Goal: Transaction & Acquisition: Purchase product/service

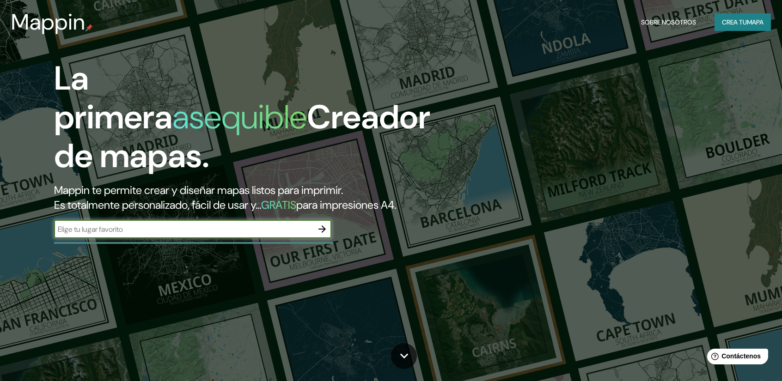
click at [176, 226] on input "text" at bounding box center [183, 229] width 259 height 11
type input "[GEOGRAPHIC_DATA]"
click at [324, 233] on icon "button" at bounding box center [321, 229] width 11 height 11
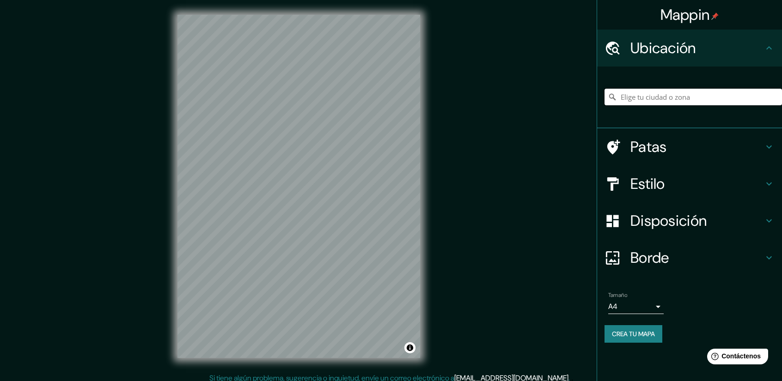
click at [679, 98] on input "Elige tu ciudad o zona" at bounding box center [692, 97] width 177 height 17
click at [657, 101] on input "Elige tu ciudad o zona" at bounding box center [692, 97] width 177 height 17
click at [653, 100] on input "Elige tu ciudad o zona" at bounding box center [692, 97] width 177 height 17
type input "[GEOGRAPHIC_DATA], [GEOGRAPHIC_DATA], [GEOGRAPHIC_DATA]"
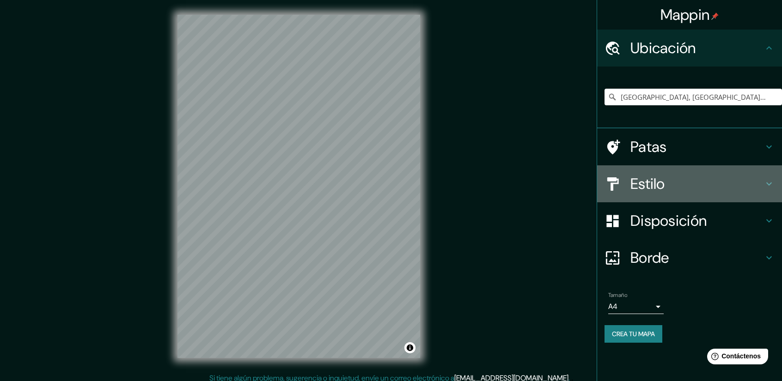
click at [763, 189] on icon at bounding box center [768, 183] width 11 height 11
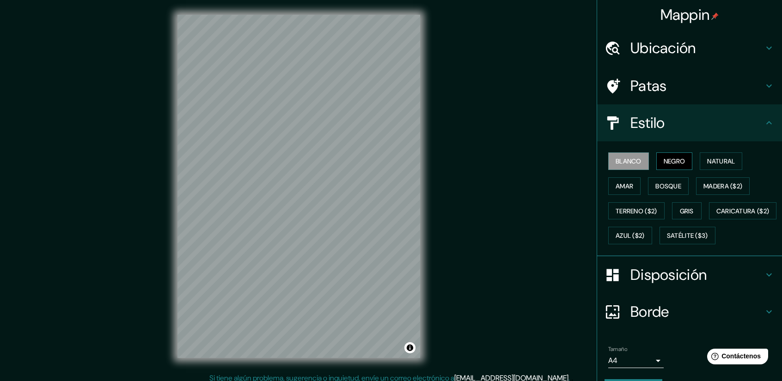
click at [678, 161] on font "Negro" at bounding box center [674, 161] width 22 height 8
click at [624, 188] on font "Amar" at bounding box center [624, 186] width 18 height 8
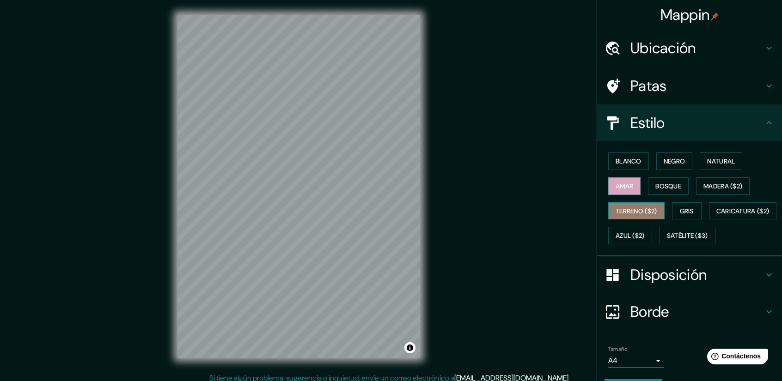
click at [615, 210] on font "Terreno ($2)" at bounding box center [636, 211] width 42 height 8
click at [679, 207] on font "Gris" at bounding box center [686, 211] width 14 height 8
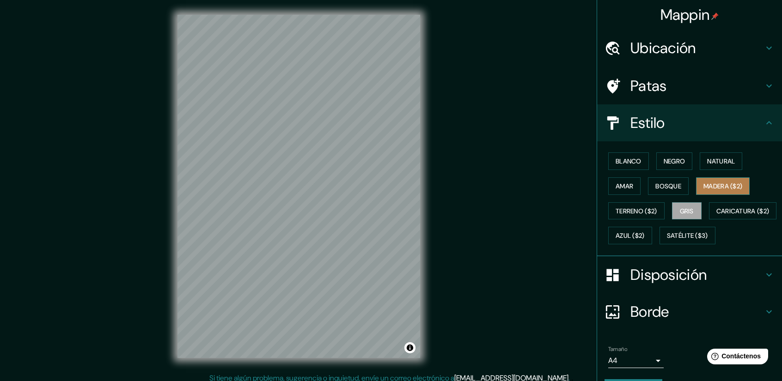
click at [710, 180] on font "Madera ($2)" at bounding box center [722, 186] width 39 height 12
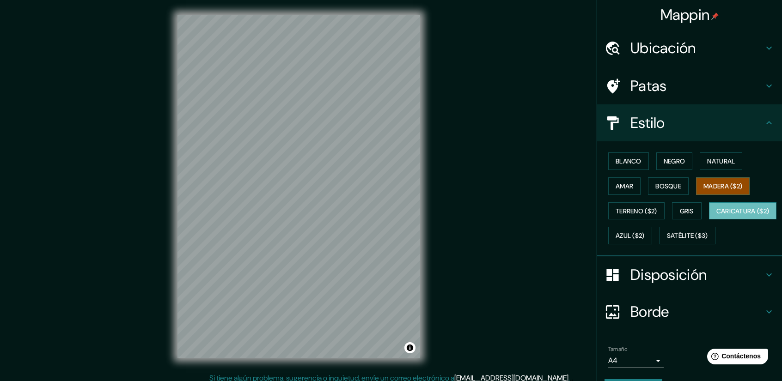
click at [716, 215] on font "Caricatura ($2)" at bounding box center [742, 211] width 53 height 8
click at [644, 230] on font "Azul ($2)" at bounding box center [629, 236] width 29 height 12
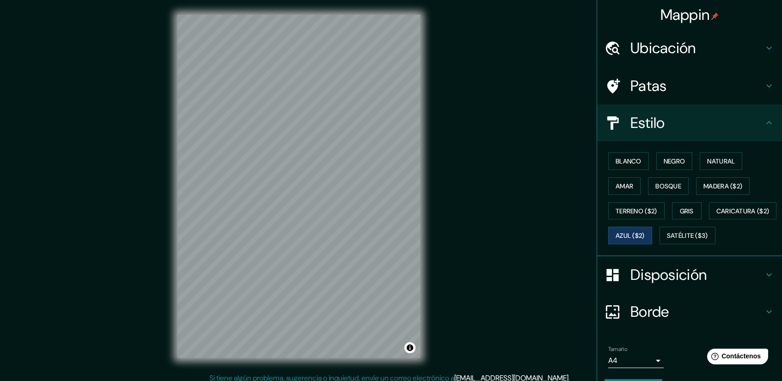
click at [630, 245] on div "Blanco Negro Natural Amar Bosque Madera ($2) Terreno ($2) Gris Caricatura ($2) …" at bounding box center [692, 198] width 177 height 99
click at [667, 242] on font "Satélite ($3)" at bounding box center [687, 236] width 41 height 12
click at [673, 205] on button "Gris" at bounding box center [687, 211] width 30 height 18
click at [671, 53] on font "Ubicación" at bounding box center [663, 47] width 66 height 19
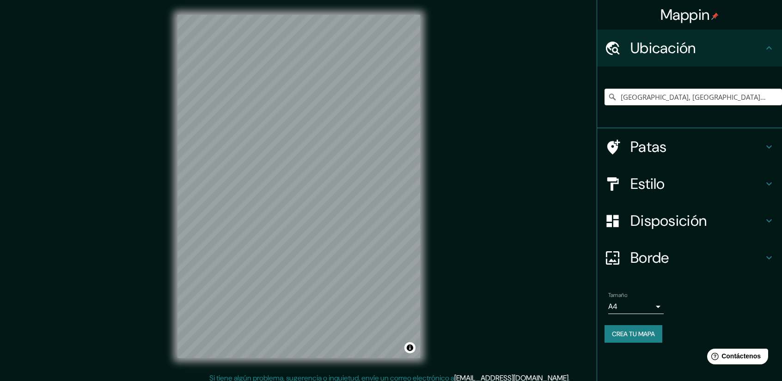
click at [675, 160] on div "Patas" at bounding box center [689, 146] width 185 height 37
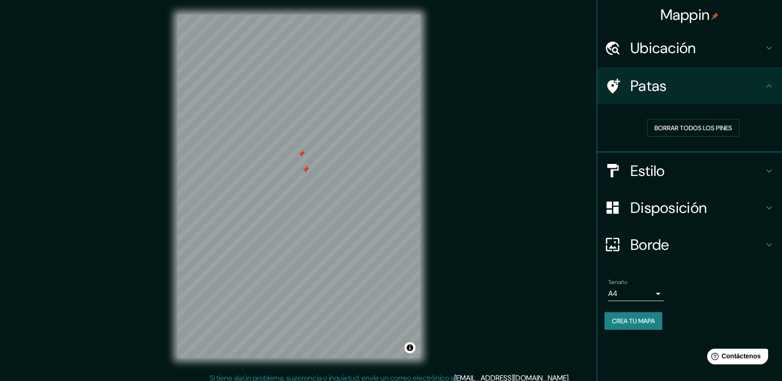
click at [303, 168] on div at bounding box center [305, 169] width 7 height 7
click at [306, 169] on div at bounding box center [305, 169] width 7 height 7
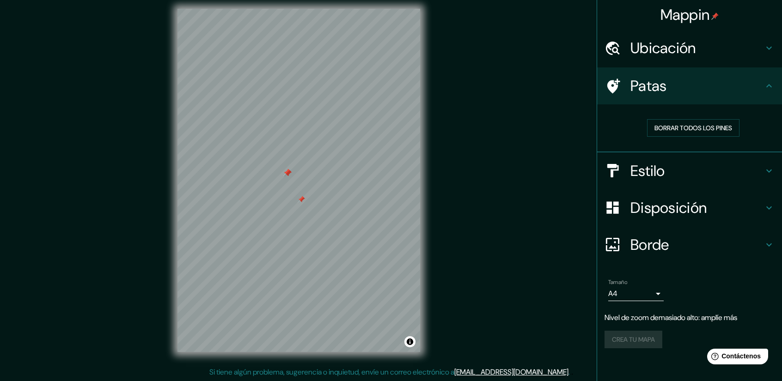
click at [286, 9] on div at bounding box center [298, 9] width 242 height 0
drag, startPoint x: 293, startPoint y: 181, endPoint x: 299, endPoint y: 186, distance: 7.9
click at [298, 182] on div at bounding box center [296, 178] width 7 height 7
drag, startPoint x: 299, startPoint y: 186, endPoint x: 321, endPoint y: 202, distance: 27.4
click at [301, 182] on div at bounding box center [296, 178] width 7 height 7
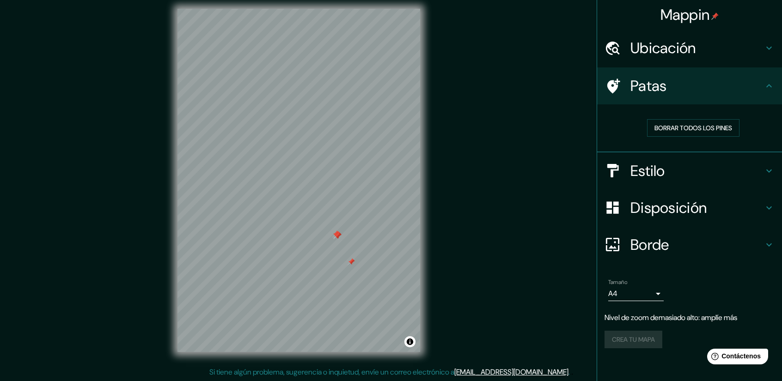
click at [335, 9] on div at bounding box center [298, 9] width 242 height 0
click at [331, 9] on div at bounding box center [298, 9] width 242 height 0
click at [333, 9] on div at bounding box center [298, 9] width 242 height 0
drag, startPoint x: 331, startPoint y: 223, endPoint x: 342, endPoint y: 196, distance: 29.2
click at [338, 198] on div at bounding box center [338, 197] width 7 height 7
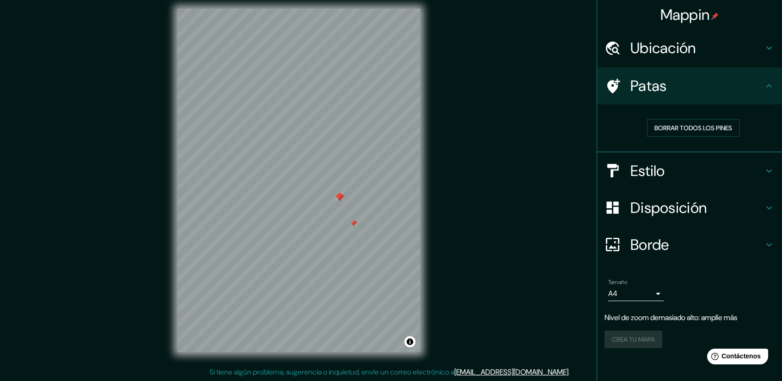
click at [342, 196] on div at bounding box center [338, 197] width 7 height 7
click at [342, 195] on div at bounding box center [344, 192] width 7 height 7
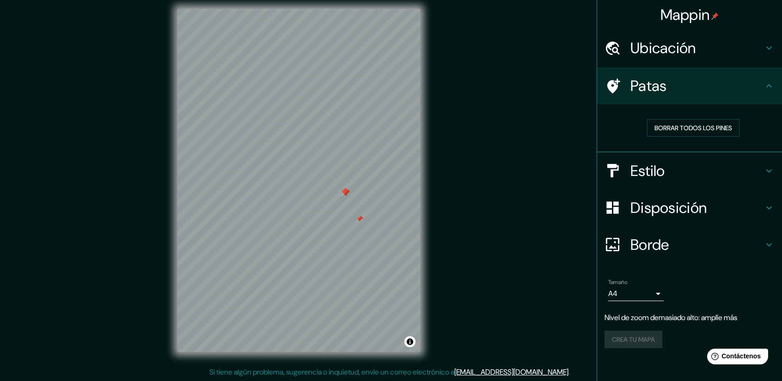
click at [342, 195] on div at bounding box center [345, 192] width 7 height 7
click at [342, 195] on div at bounding box center [345, 191] width 7 height 7
click at [342, 195] on div at bounding box center [344, 191] width 7 height 7
click at [342, 195] on div at bounding box center [345, 191] width 7 height 7
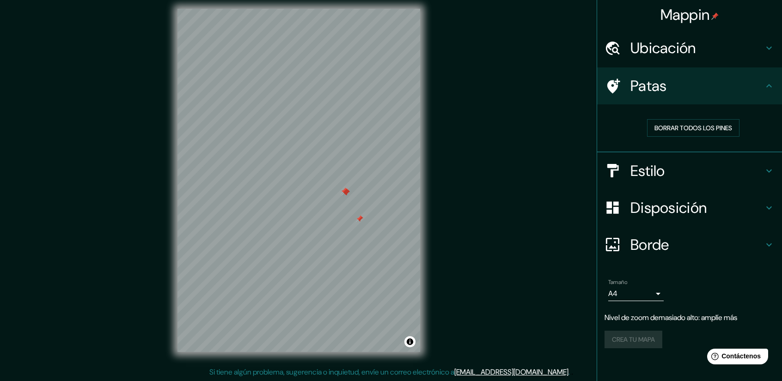
click at [342, 195] on div at bounding box center [345, 191] width 7 height 7
drag, startPoint x: 342, startPoint y: 195, endPoint x: 351, endPoint y: 195, distance: 8.3
click at [345, 195] on div at bounding box center [345, 191] width 7 height 7
click at [349, 195] on div at bounding box center [345, 191] width 7 height 7
drag, startPoint x: 351, startPoint y: 195, endPoint x: 360, endPoint y: 193, distance: 9.5
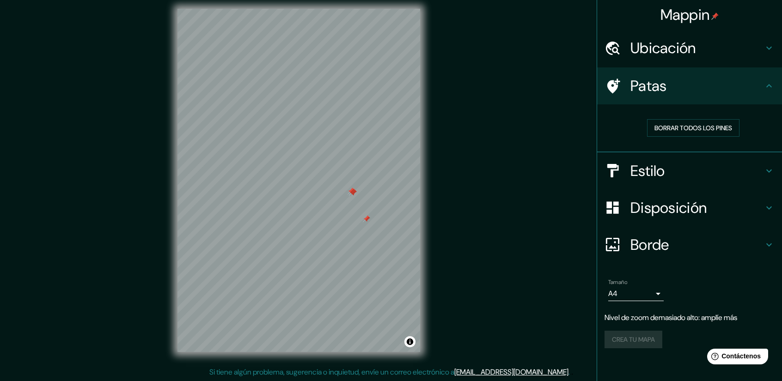
click at [356, 194] on div at bounding box center [352, 191] width 7 height 7
click at [356, 193] on div at bounding box center [352, 191] width 7 height 7
click at [360, 9] on div at bounding box center [298, 9] width 242 height 0
click at [358, 192] on div at bounding box center [360, 188] width 7 height 7
click at [357, 192] on div at bounding box center [360, 188] width 7 height 7
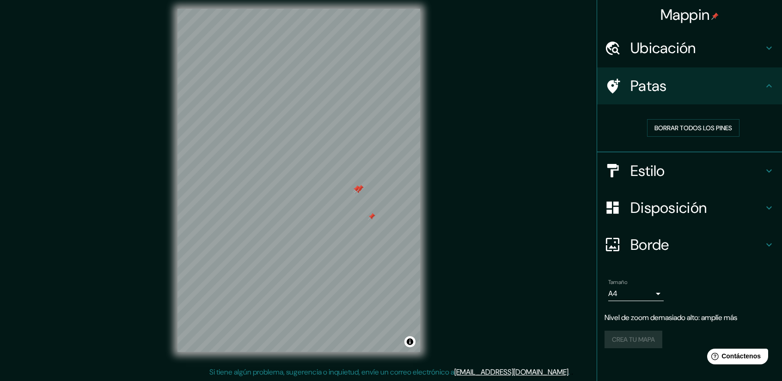
click at [356, 192] on div at bounding box center [355, 188] width 7 height 7
click at [356, 192] on div at bounding box center [357, 189] width 7 height 7
click at [355, 192] on div at bounding box center [357, 189] width 7 height 7
click at [355, 192] on div at bounding box center [357, 190] width 7 height 7
click at [357, 194] on div at bounding box center [357, 190] width 7 height 7
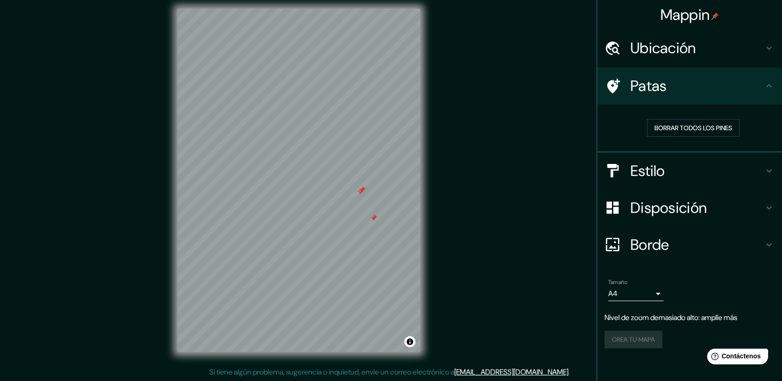
click at [359, 194] on div at bounding box center [359, 191] width 7 height 7
click at [361, 194] on div at bounding box center [361, 191] width 7 height 7
click at [363, 194] on div at bounding box center [361, 191] width 7 height 7
click at [363, 9] on div at bounding box center [298, 9] width 242 height 0
click at [363, 193] on div at bounding box center [366, 189] width 7 height 7
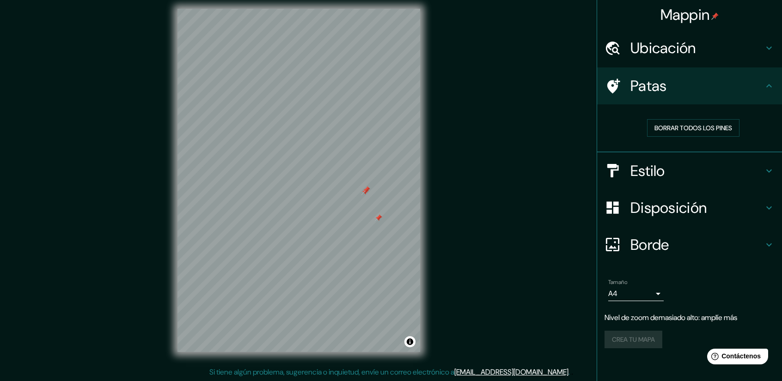
click at [363, 193] on div at bounding box center [364, 191] width 7 height 7
click at [249, 9] on div at bounding box center [298, 9] width 242 height 0
click at [249, 224] on div at bounding box center [252, 220] width 7 height 7
drag, startPoint x: 303, startPoint y: 190, endPoint x: 260, endPoint y: 214, distance: 49.8
click at [256, 217] on div at bounding box center [252, 220] width 7 height 7
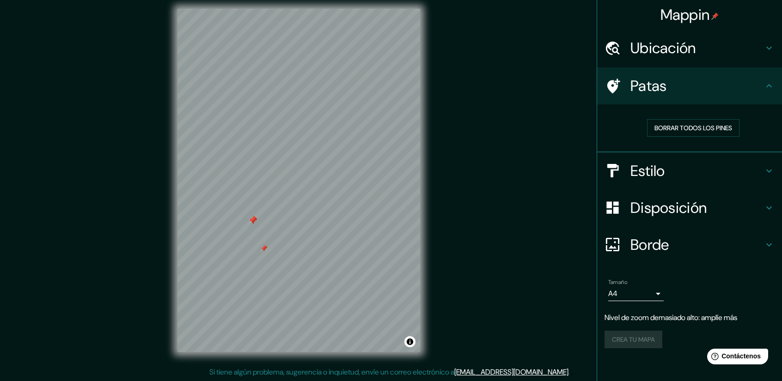
drag, startPoint x: 260, startPoint y: 214, endPoint x: 247, endPoint y: 225, distance: 17.0
click at [249, 224] on div at bounding box center [252, 220] width 7 height 7
drag, startPoint x: 247, startPoint y: 225, endPoint x: 254, endPoint y: 217, distance: 11.1
click at [253, 218] on div at bounding box center [249, 221] width 7 height 7
click at [254, 218] on div at bounding box center [249, 221] width 7 height 7
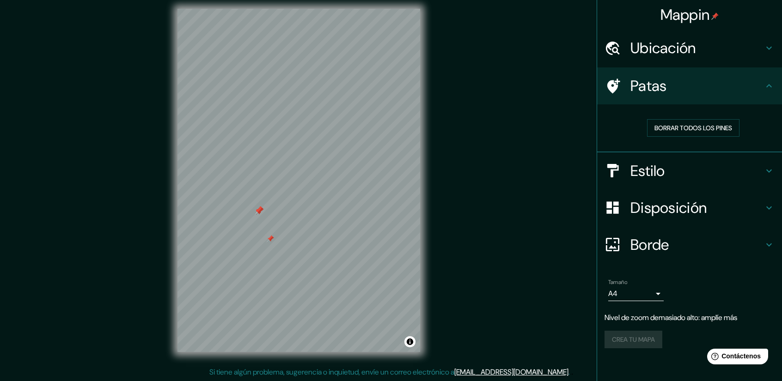
click at [257, 213] on div at bounding box center [258, 210] width 7 height 7
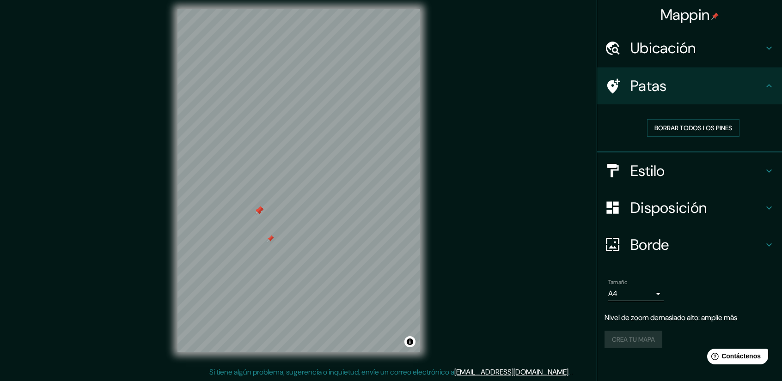
click at [257, 213] on div at bounding box center [258, 210] width 7 height 7
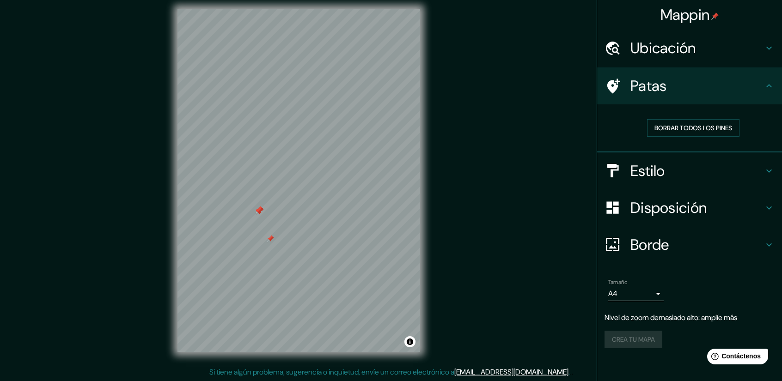
click at [257, 213] on div at bounding box center [258, 210] width 7 height 7
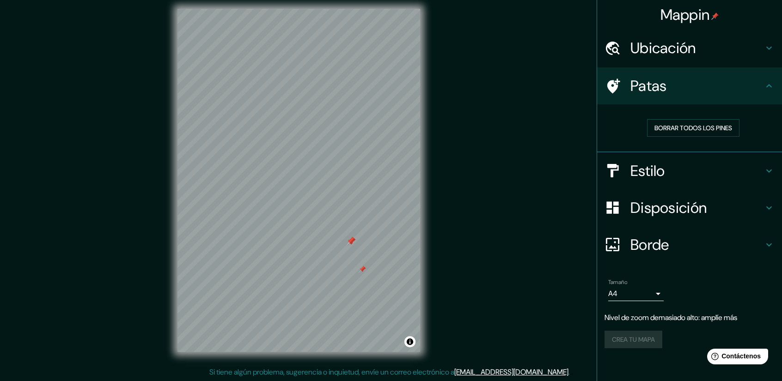
click at [349, 243] on div at bounding box center [350, 241] width 7 height 7
drag, startPoint x: 355, startPoint y: 242, endPoint x: 333, endPoint y: 236, distance: 23.0
click at [333, 236] on div at bounding box center [331, 238] width 7 height 7
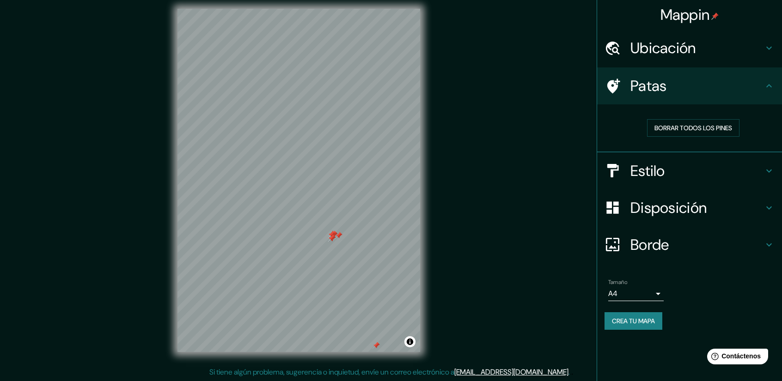
click at [333, 236] on div at bounding box center [331, 238] width 7 height 7
click at [332, 240] on div at bounding box center [331, 238] width 7 height 7
click at [333, 235] on div at bounding box center [331, 238] width 7 height 7
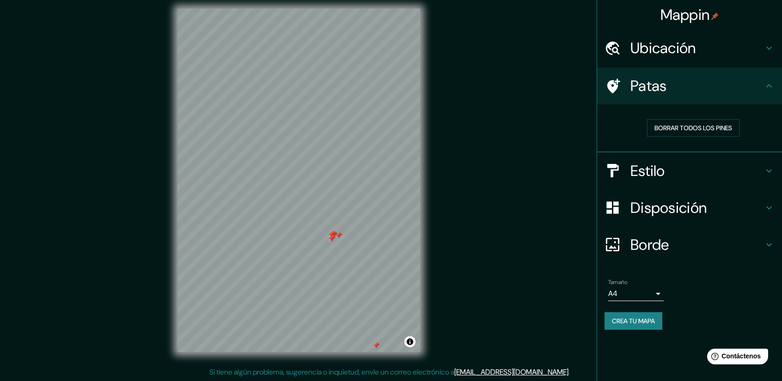
click at [333, 235] on div at bounding box center [331, 238] width 7 height 7
click at [330, 9] on div at bounding box center [298, 9] width 242 height 0
drag, startPoint x: 344, startPoint y: 246, endPoint x: 345, endPoint y: 228, distance: 18.5
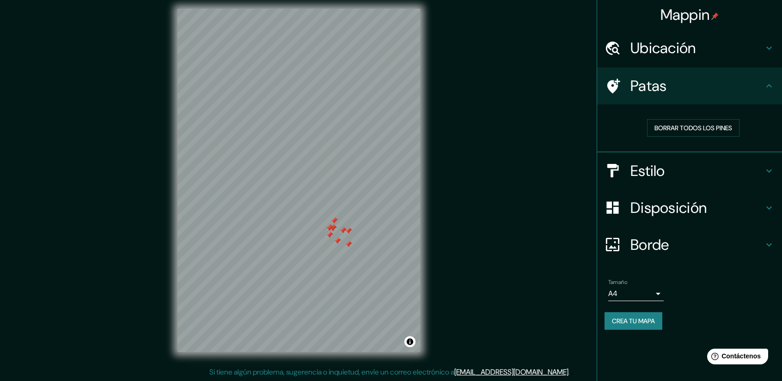
click at [345, 228] on div at bounding box center [348, 230] width 7 height 7
click at [353, 263] on div at bounding box center [352, 265] width 7 height 7
click at [350, 255] on div at bounding box center [348, 252] width 7 height 7
click at [348, 254] on div at bounding box center [348, 252] width 7 height 7
click at [346, 252] on div at bounding box center [347, 252] width 7 height 7
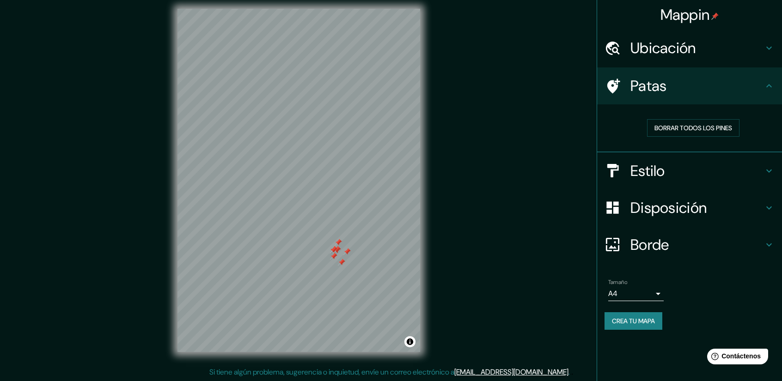
click at [346, 252] on div at bounding box center [346, 251] width 7 height 7
click at [336, 258] on div at bounding box center [333, 256] width 7 height 7
click at [341, 265] on div at bounding box center [341, 262] width 7 height 7
click at [336, 241] on div at bounding box center [337, 242] width 7 height 7
click at [332, 253] on div at bounding box center [333, 249] width 7 height 7
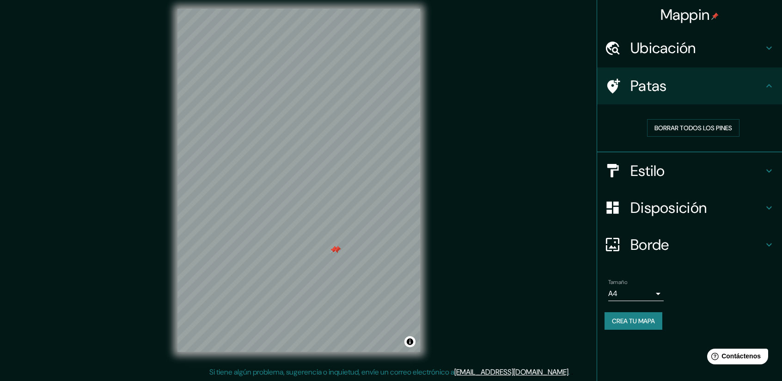
click at [335, 250] on div at bounding box center [336, 249] width 7 height 7
click at [338, 251] on div at bounding box center [336, 249] width 7 height 7
click at [336, 251] on div at bounding box center [336, 249] width 7 height 7
click at [334, 250] on div at bounding box center [336, 249] width 7 height 7
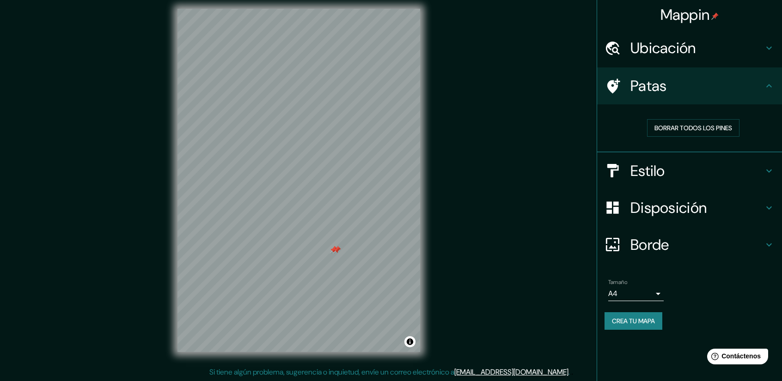
click at [334, 250] on div at bounding box center [336, 249] width 7 height 7
click at [335, 250] on div at bounding box center [336, 249] width 7 height 7
click at [336, 250] on div at bounding box center [336, 249] width 7 height 7
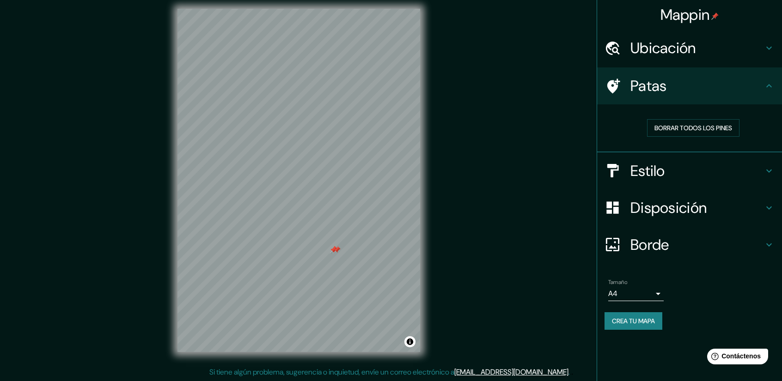
click at [336, 250] on div at bounding box center [336, 249] width 7 height 7
click at [334, 250] on div at bounding box center [333, 249] width 7 height 7
click at [332, 250] on div at bounding box center [333, 249] width 7 height 7
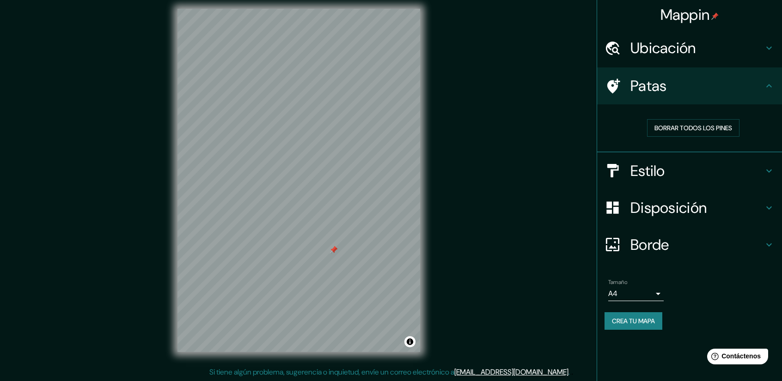
click at [332, 250] on div at bounding box center [333, 249] width 7 height 7
click at [333, 250] on div at bounding box center [333, 249] width 7 height 7
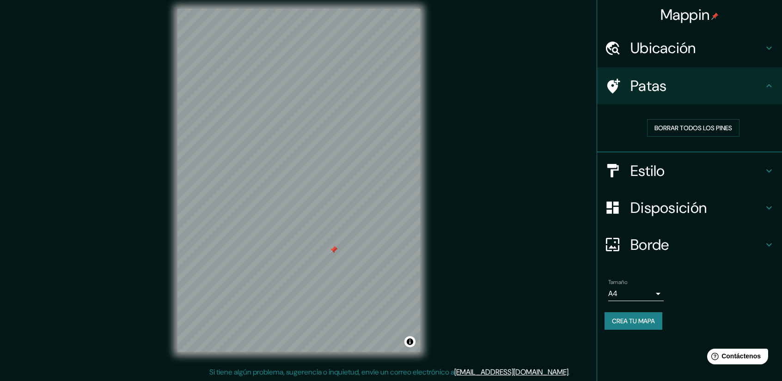
click at [333, 250] on div at bounding box center [333, 249] width 7 height 7
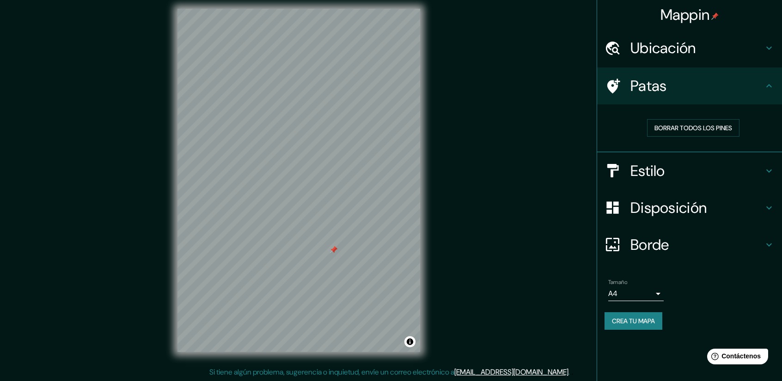
click at [333, 250] on div at bounding box center [333, 249] width 7 height 7
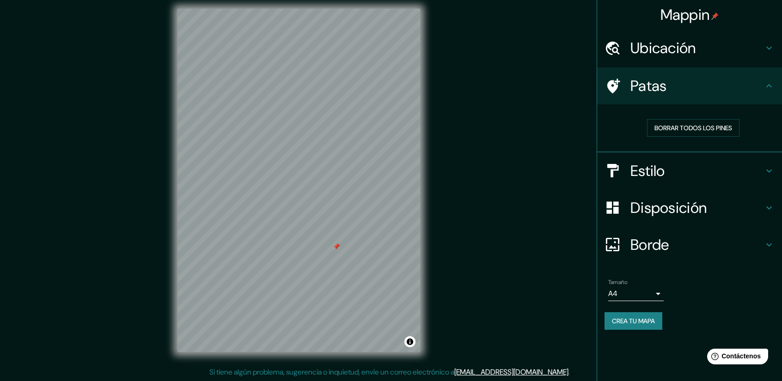
click at [339, 247] on div at bounding box center [336, 246] width 7 height 7
click at [319, 253] on div at bounding box center [317, 254] width 7 height 7
click at [766, 167] on icon at bounding box center [768, 170] width 11 height 11
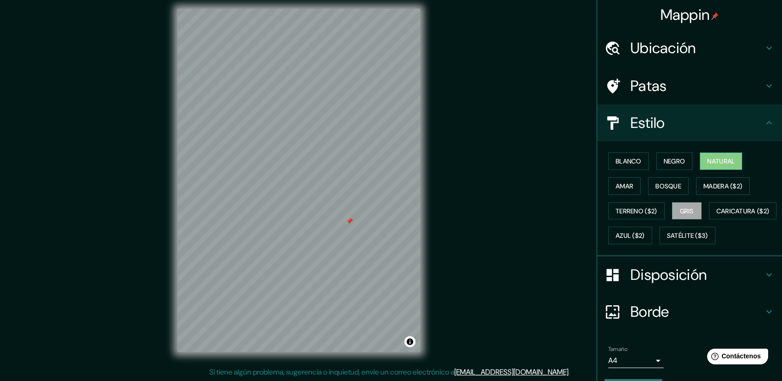
click at [717, 167] on button "Natural" at bounding box center [720, 161] width 42 height 18
click at [672, 165] on font "Negro" at bounding box center [674, 161] width 22 height 12
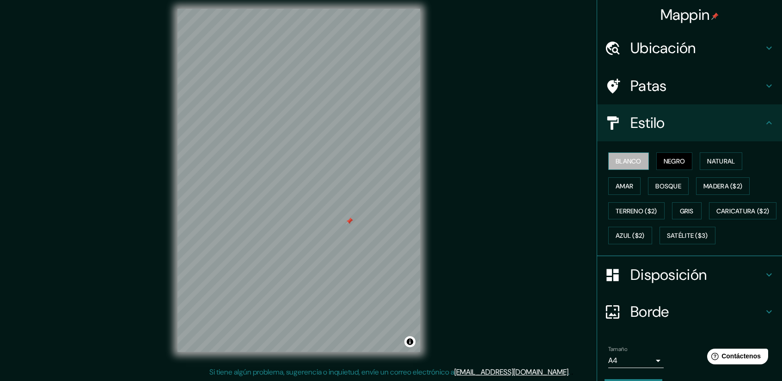
drag, startPoint x: 624, startPoint y: 156, endPoint x: 625, endPoint y: 161, distance: 4.7
click at [624, 156] on font "Blanco" at bounding box center [628, 161] width 26 height 12
click at [633, 188] on button "Amar" at bounding box center [624, 186] width 32 height 18
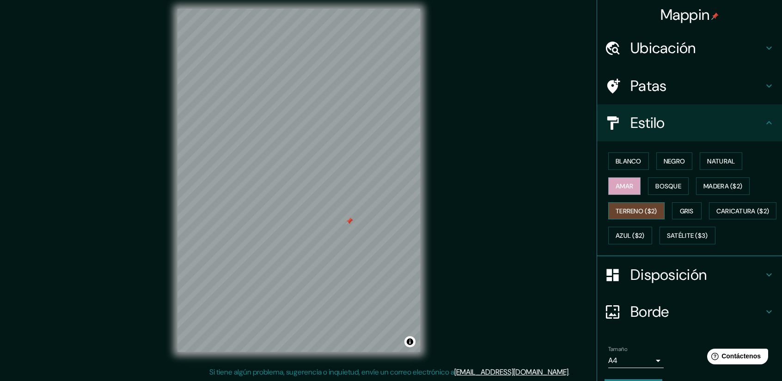
click at [637, 213] on font "Terreno ($2)" at bounding box center [636, 211] width 42 height 8
click at [709, 220] on button "Caricatura ($2)" at bounding box center [743, 211] width 68 height 18
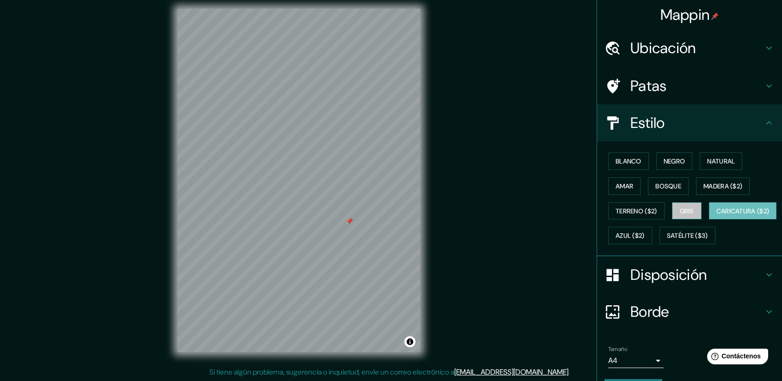
click at [678, 203] on button "Gris" at bounding box center [687, 211] width 30 height 18
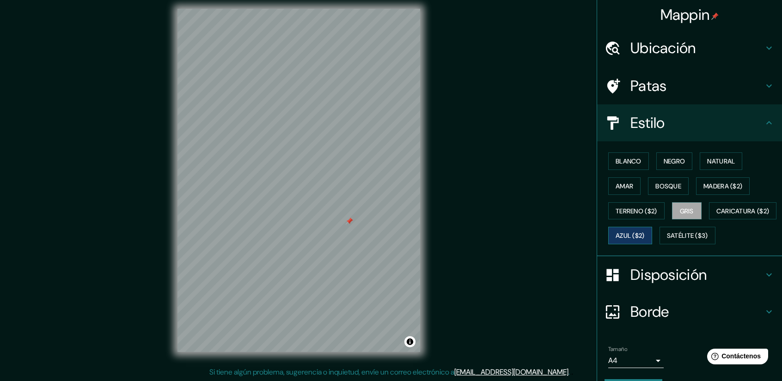
click at [644, 232] on font "Azul ($2)" at bounding box center [629, 236] width 29 height 8
click at [667, 240] on font "Satélite ($3)" at bounding box center [687, 236] width 41 height 8
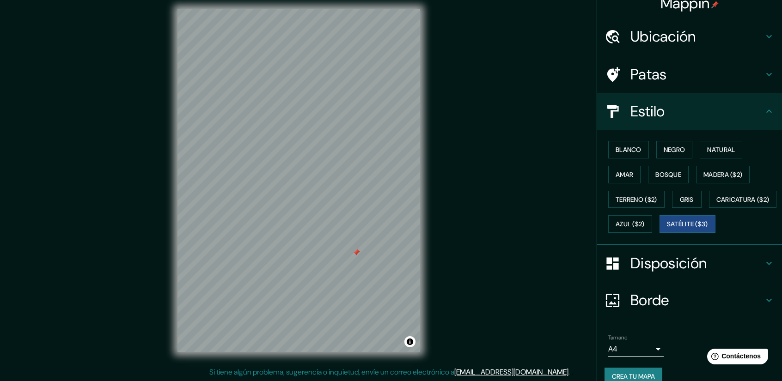
scroll to position [48, 0]
